Goal: Information Seeking & Learning: Learn about a topic

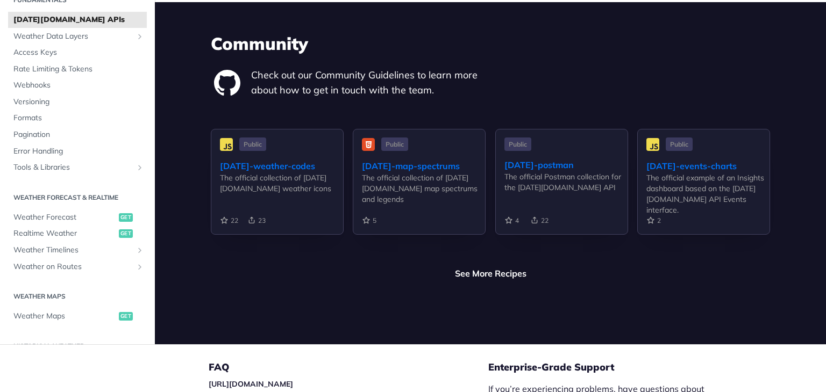
scroll to position [2645, 0]
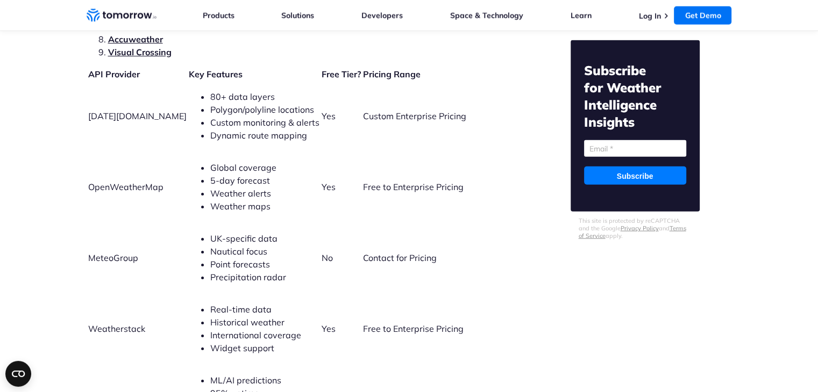
scroll to position [2435, 0]
drag, startPoint x: 198, startPoint y: 84, endPoint x: 275, endPoint y: 111, distance: 81.9
click at [271, 110] on ul "80+ data layers Polygon/polyline locations Custom monitoring & alerts Dynamic r…" at bounding box center [254, 116] width 131 height 52
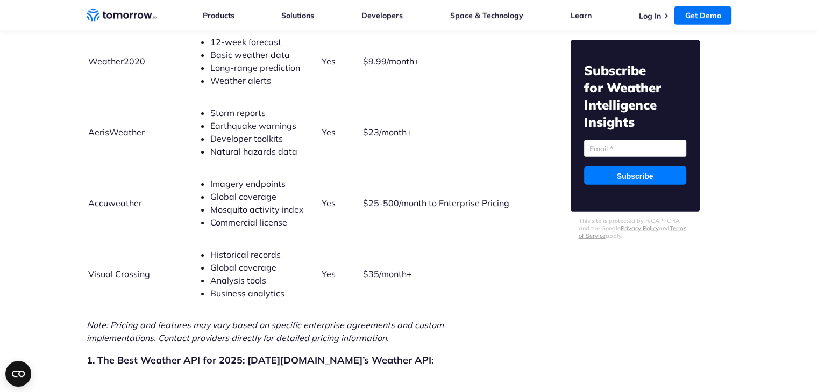
scroll to position [2844, 0]
click at [119, 198] on span "Accuweather" at bounding box center [115, 203] width 54 height 11
copy span "Accuweather"
click at [119, 198] on span "Accuweather" at bounding box center [115, 203] width 54 height 11
